Goal: Understand site structure: Grasp the organization and layout of the website

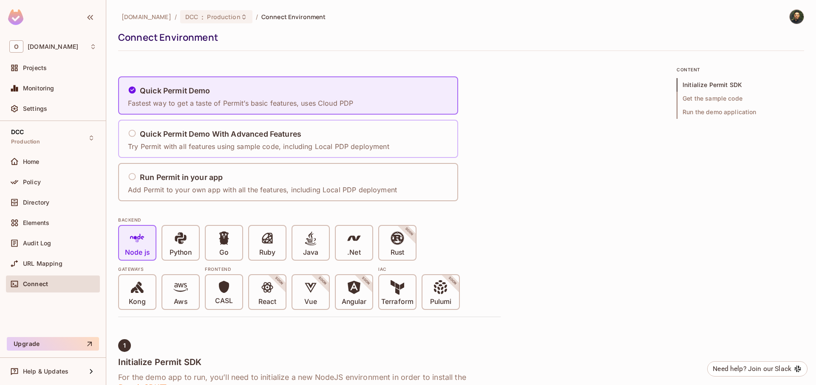
click at [217, 148] on p "Try Permit with all features using sample code, including Local PDP deployment" at bounding box center [258, 146] width 261 height 9
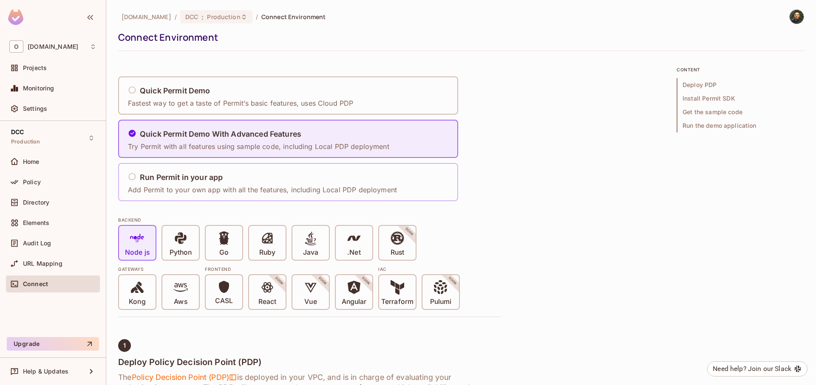
click at [219, 167] on div "Run Permit in your app Add Permit to your own app with all the features, includ…" at bounding box center [264, 182] width 274 height 35
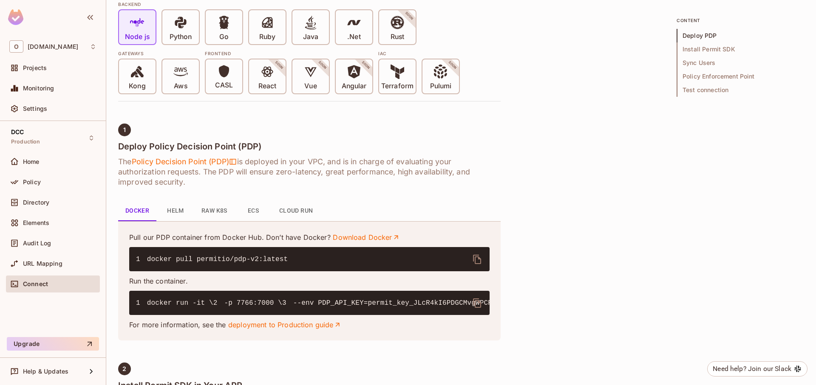
scroll to position [306, 0]
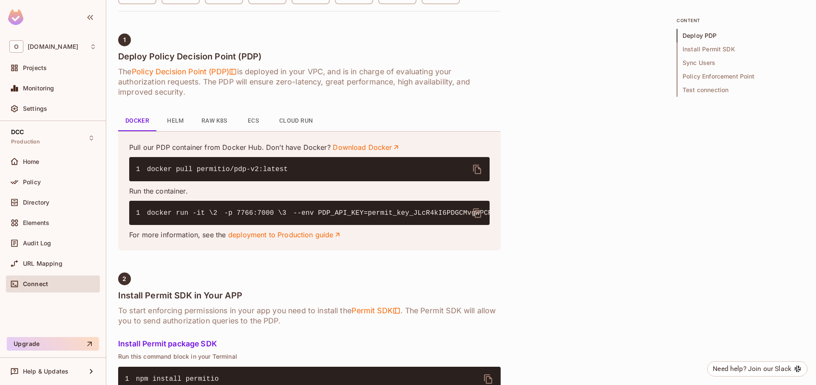
click at [295, 128] on button "Cloud Run" at bounding box center [296, 121] width 48 height 20
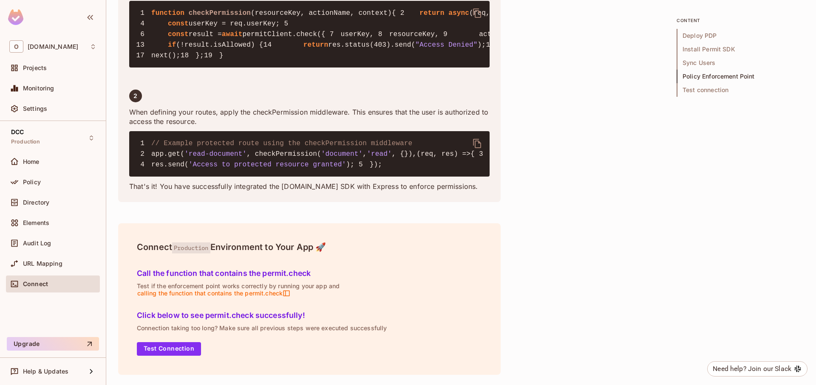
scroll to position [1661, 0]
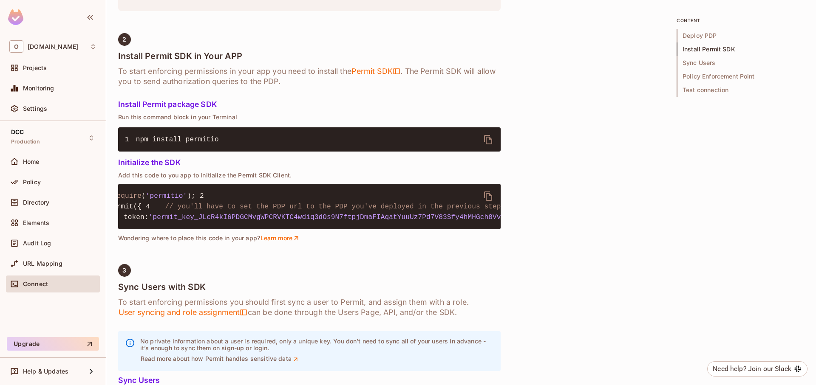
scroll to position [459, 0]
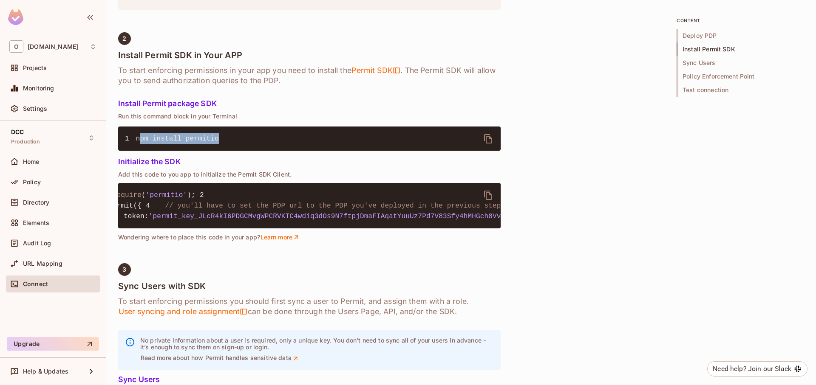
drag, startPoint x: 139, startPoint y: 142, endPoint x: 183, endPoint y: 144, distance: 43.8
click at [183, 144] on pre "1 npm install permitio" at bounding box center [309, 139] width 382 height 24
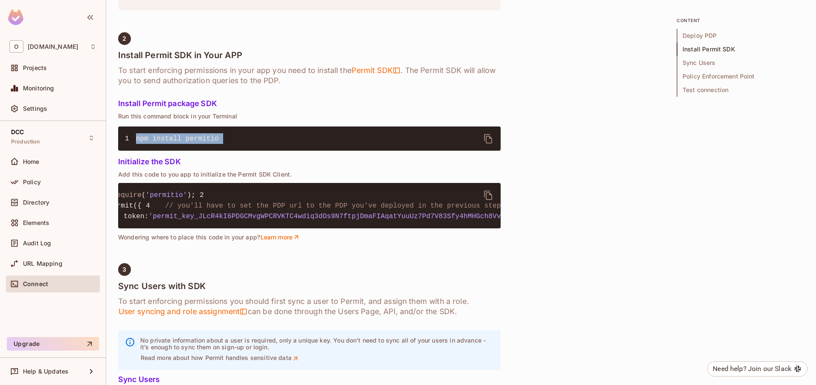
scroll to position [0, 0]
drag, startPoint x: 173, startPoint y: 239, endPoint x: 261, endPoint y: 238, distance: 87.9
click at [194, 220] on span "'http://localhost:7766'" at bounding box center [179, 217] width 29 height 8
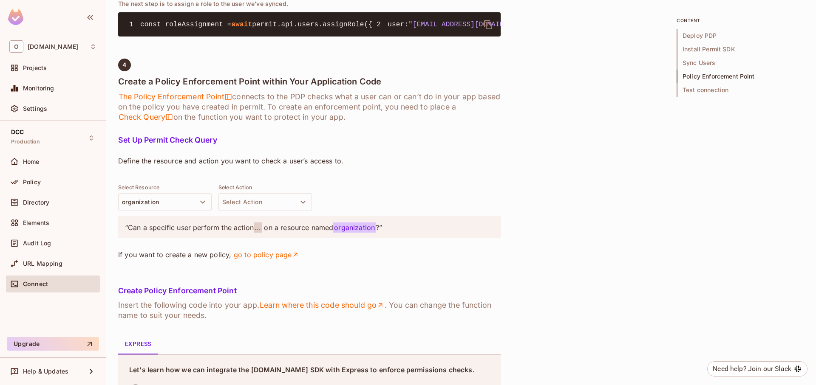
scroll to position [816, 0]
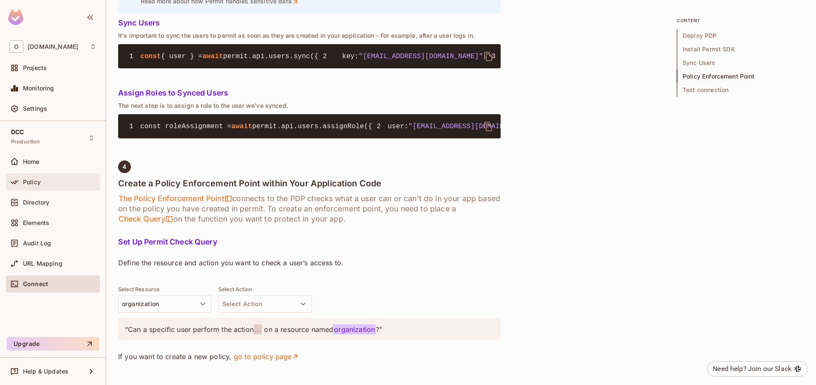
click at [53, 190] on div "Policy" at bounding box center [53, 182] width 94 height 17
